Goal: Check status: Check status

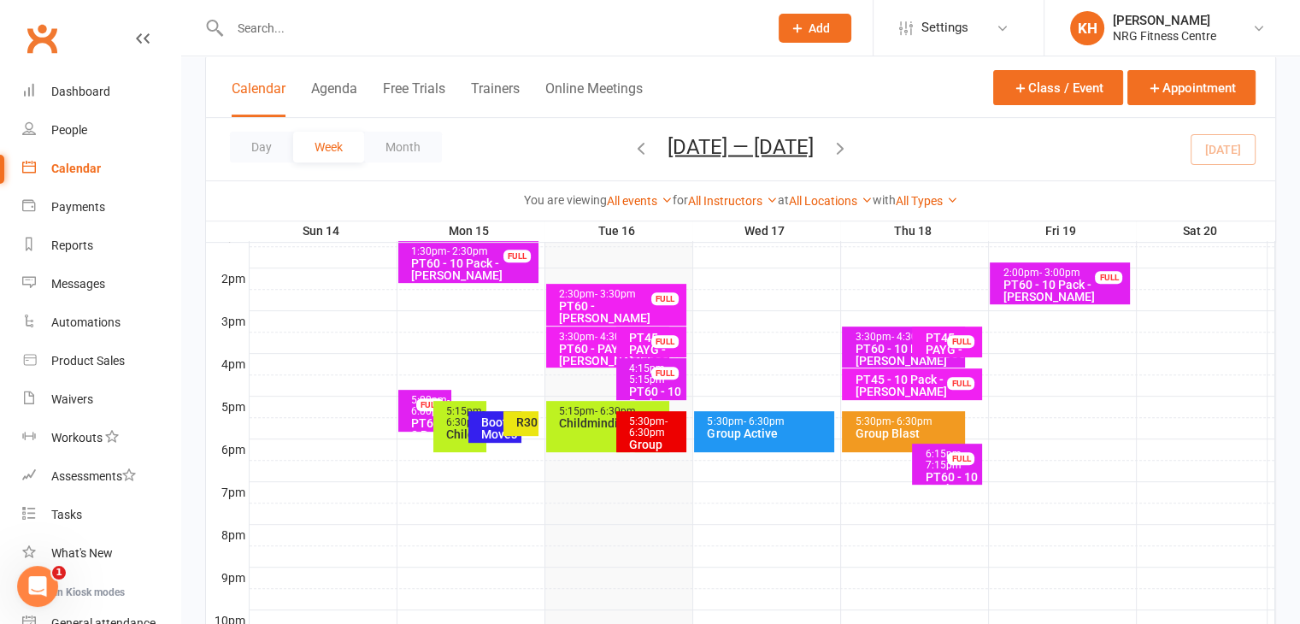
scroll to position [731, 0]
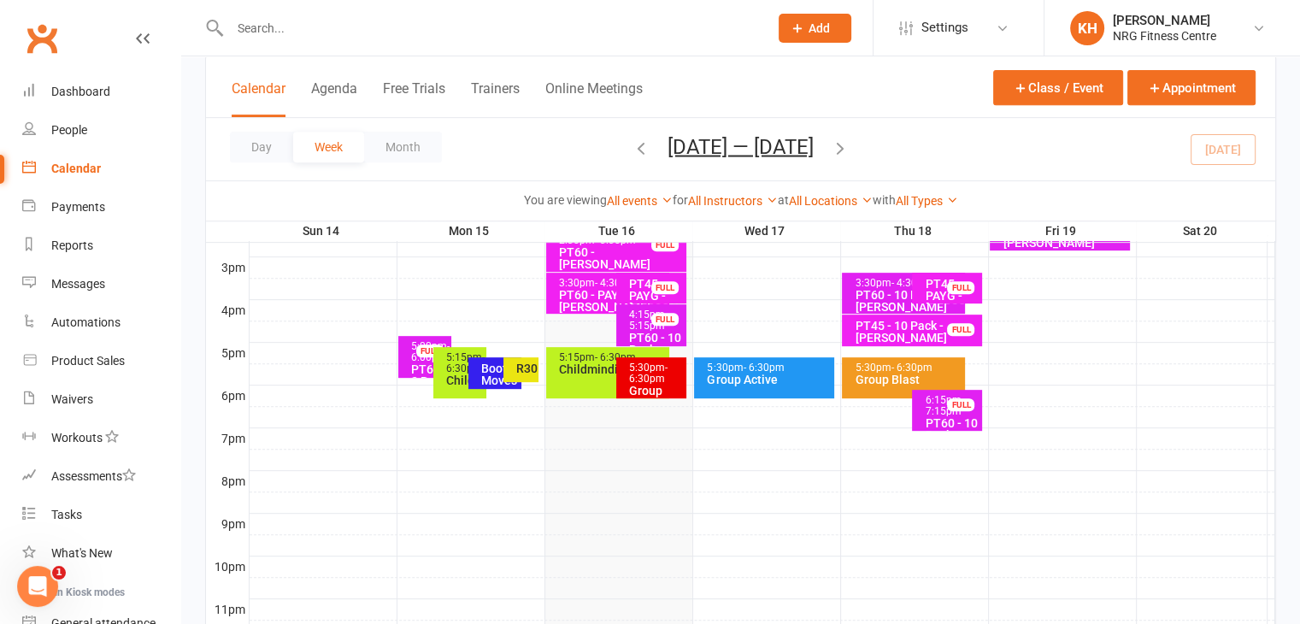
click at [656, 384] on div "Group Power" at bounding box center [655, 396] width 55 height 24
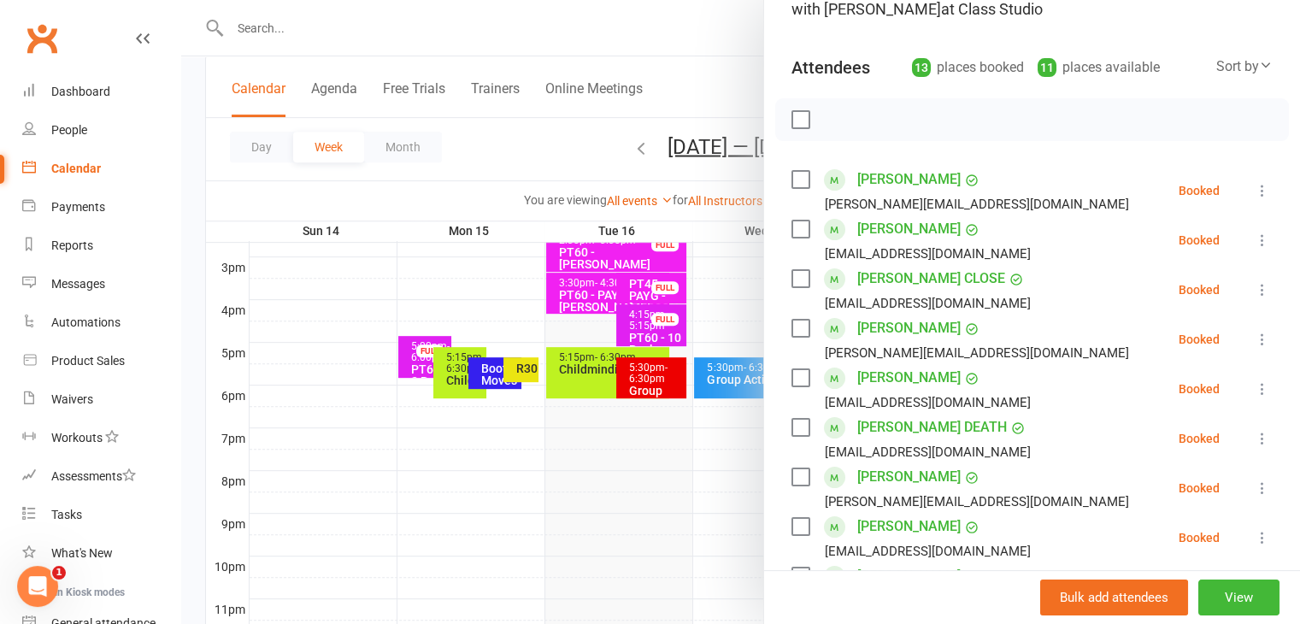
scroll to position [129, 0]
